Goal: Find specific page/section: Find specific page/section

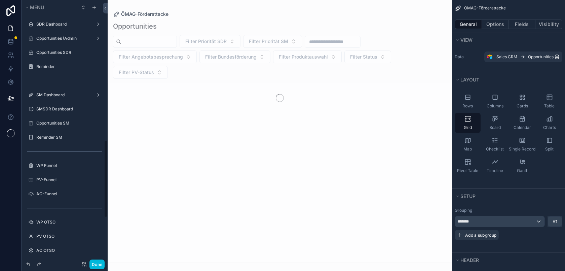
scroll to position [474, 0]
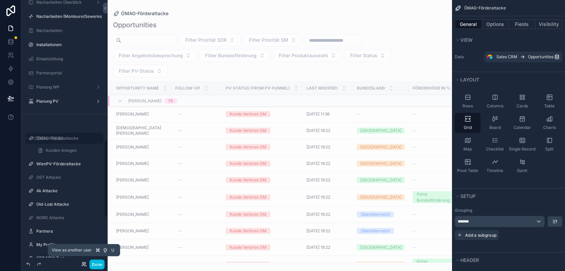
click at [84, 263] on icon at bounding box center [83, 264] width 5 height 5
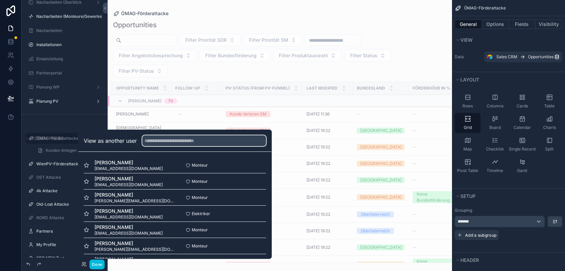
click at [194, 139] on input "text" at bounding box center [204, 140] width 124 height 11
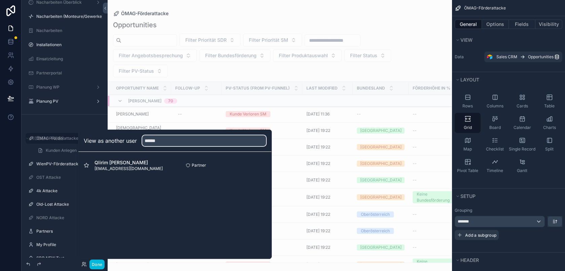
type input "******"
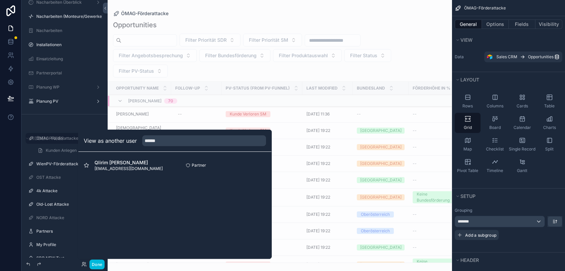
click at [0, 0] on button "Select" at bounding box center [0, 0] width 0 height 0
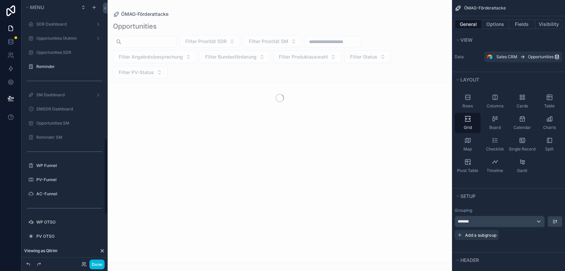
scroll to position [474, 0]
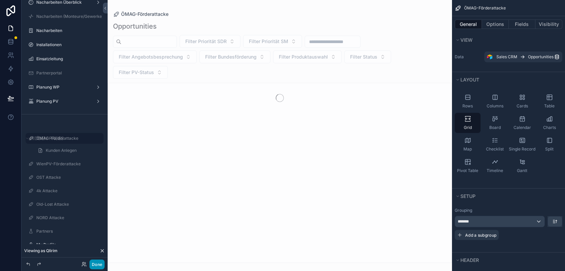
click at [98, 264] on button "Done" at bounding box center [97, 264] width 15 height 10
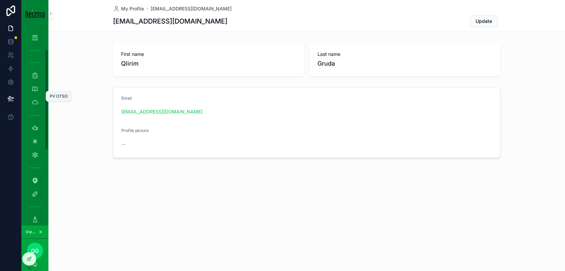
scroll to position [195, 0]
click at [38, 184] on icon "scrollable content" at bounding box center [35, 183] width 7 height 7
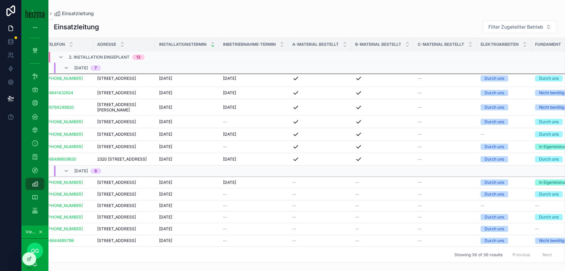
scroll to position [498, 0]
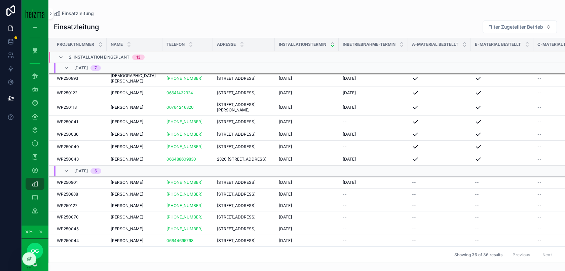
click at [145, 84] on span "[DEMOGRAPHIC_DATA][PERSON_NAME]" at bounding box center [135, 78] width 48 height 11
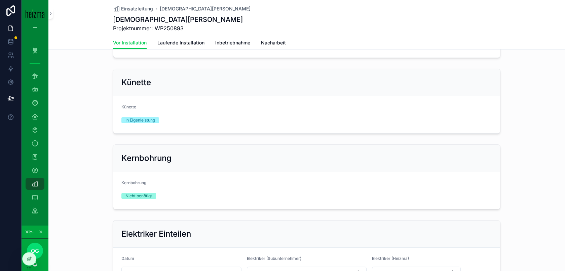
scroll to position [1025, 0]
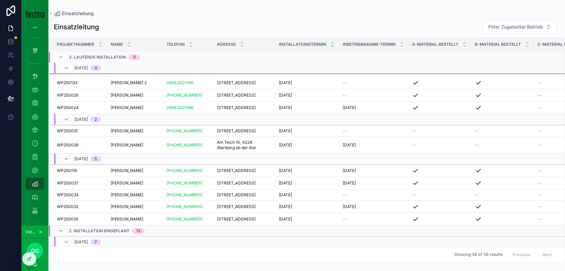
scroll to position [343, 0]
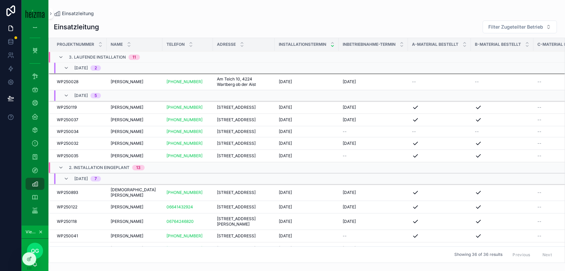
click at [151, 123] on div "[PERSON_NAME] [PERSON_NAME]" at bounding box center [135, 119] width 48 height 5
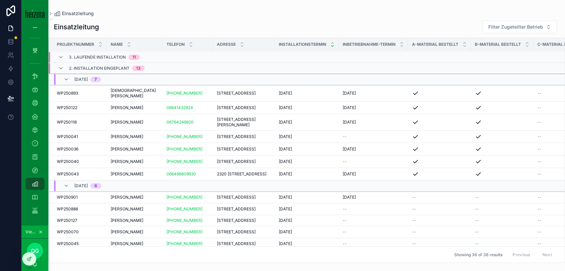
scroll to position [505, 0]
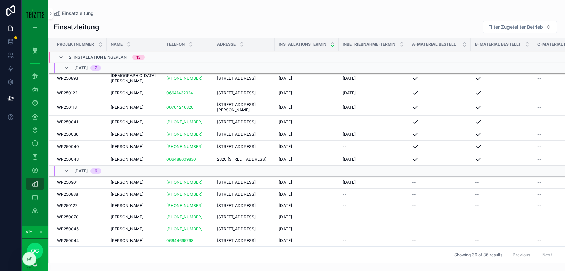
click at [144, 137] on div "[PERSON_NAME] [PERSON_NAME]" at bounding box center [135, 134] width 48 height 5
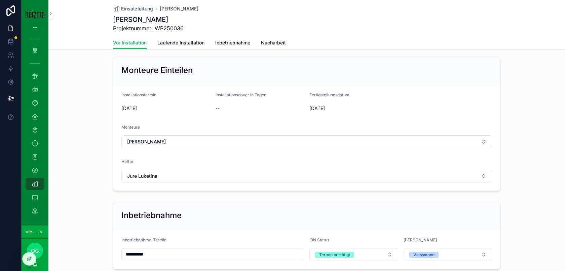
scroll to position [664, 0]
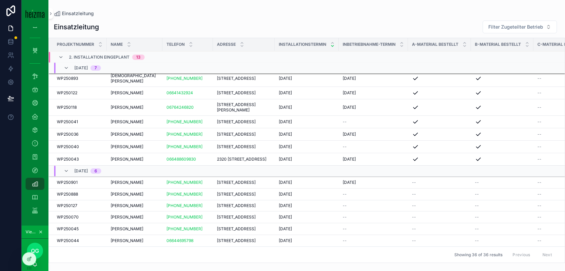
scroll to position [495, 0]
click at [143, 162] on div "[PERSON_NAME] [PERSON_NAME]" at bounding box center [135, 159] width 48 height 5
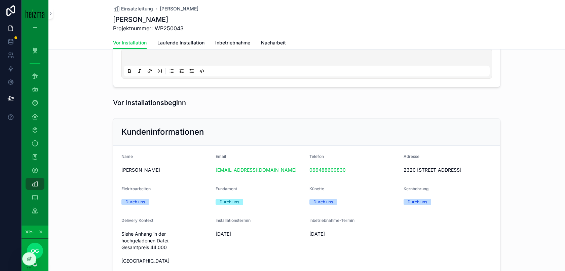
scroll to position [57, 0]
click at [178, 41] on span "Laufende Installation" at bounding box center [181, 42] width 47 height 7
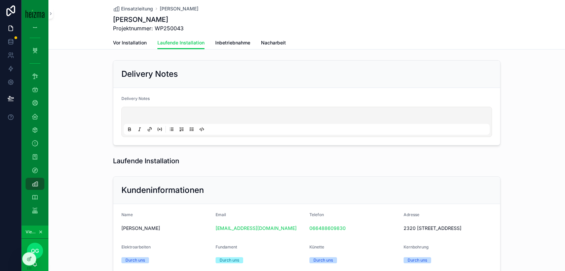
click at [138, 42] on span "Vor Installation" at bounding box center [130, 42] width 34 height 7
click at [241, 42] on span "Inbetriebnahme" at bounding box center [232, 42] width 35 height 7
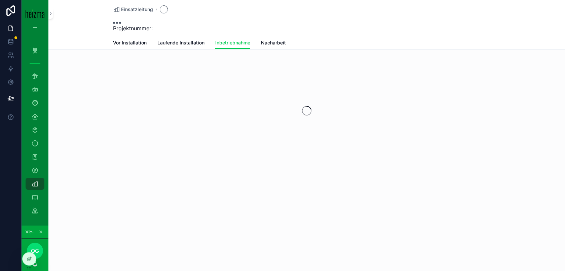
click at [127, 41] on span "Vor Installation" at bounding box center [130, 42] width 34 height 7
